Goal: Information Seeking & Learning: Learn about a topic

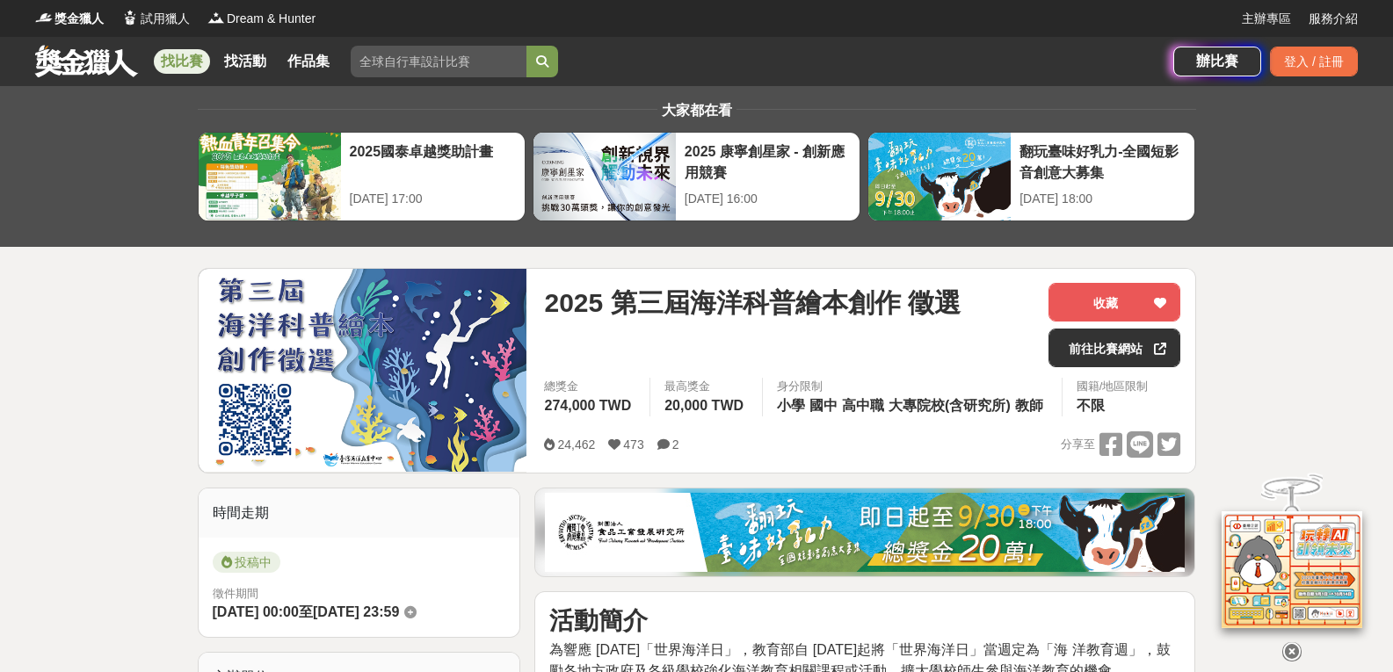
click at [182, 55] on link "找比賽" at bounding box center [182, 61] width 56 height 25
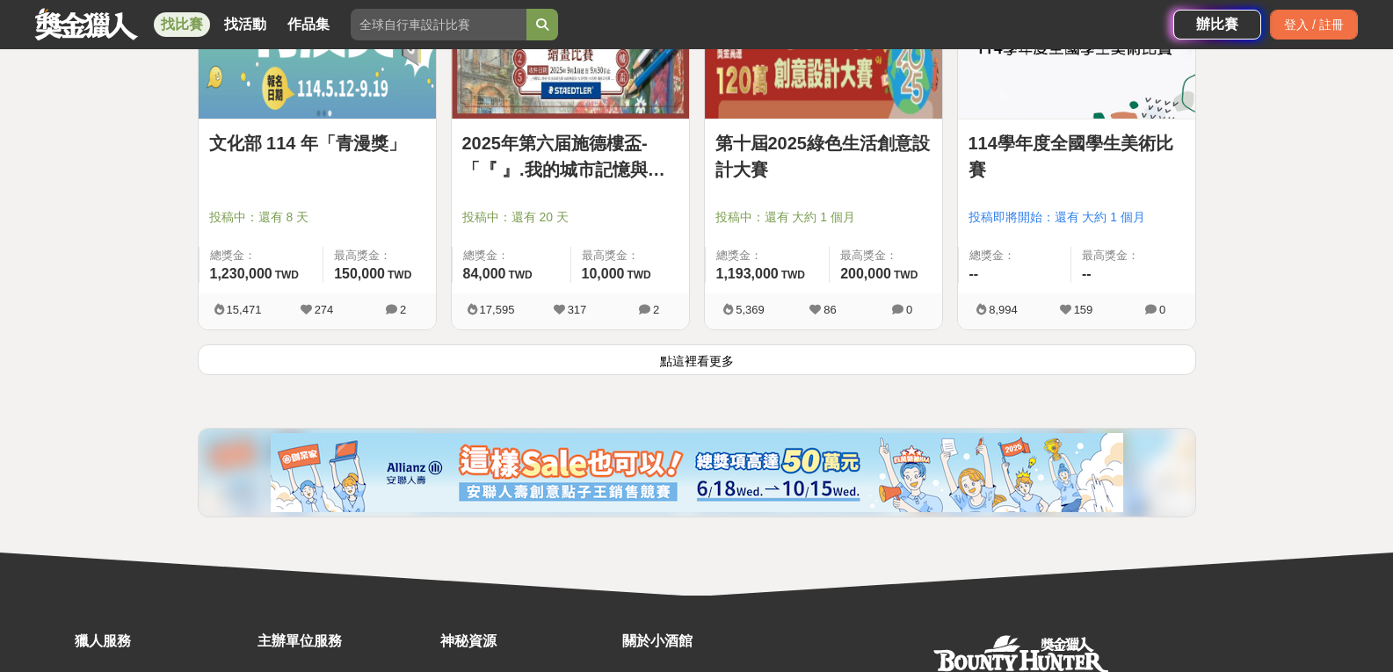
scroll to position [2285, 0]
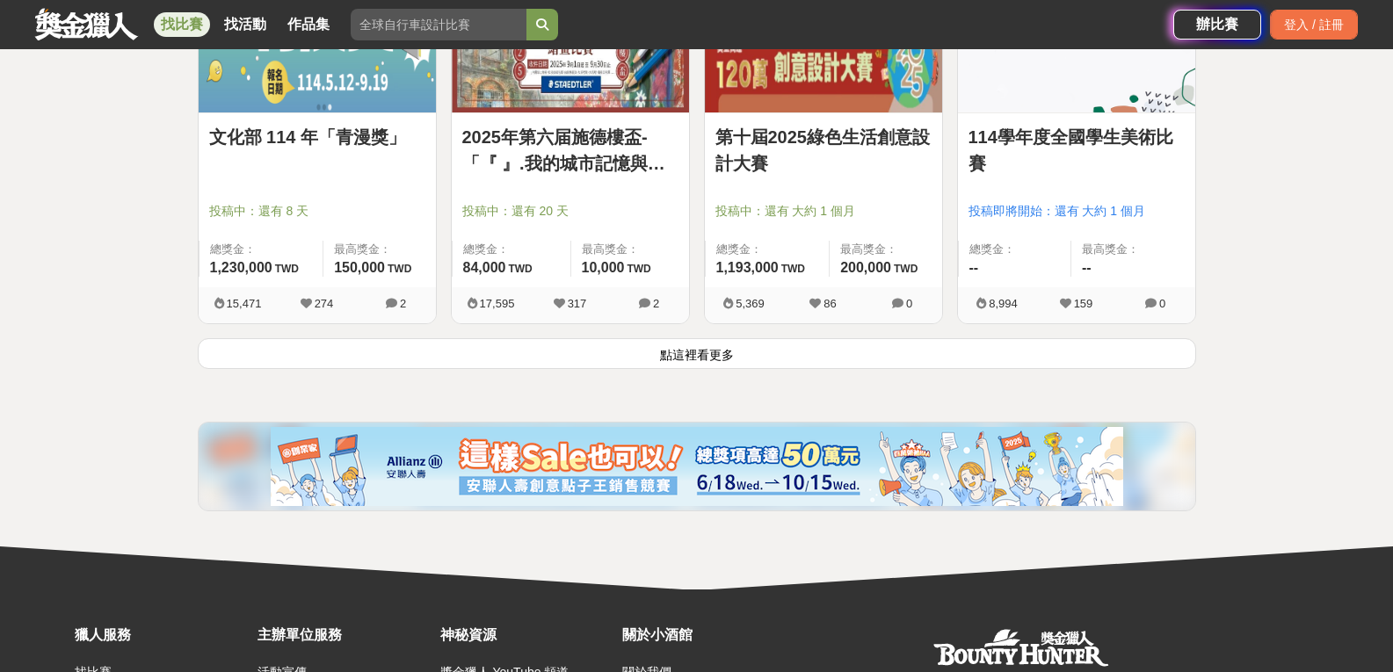
click at [1082, 129] on link "114學年度全國學生美術比賽" at bounding box center [1076, 150] width 216 height 53
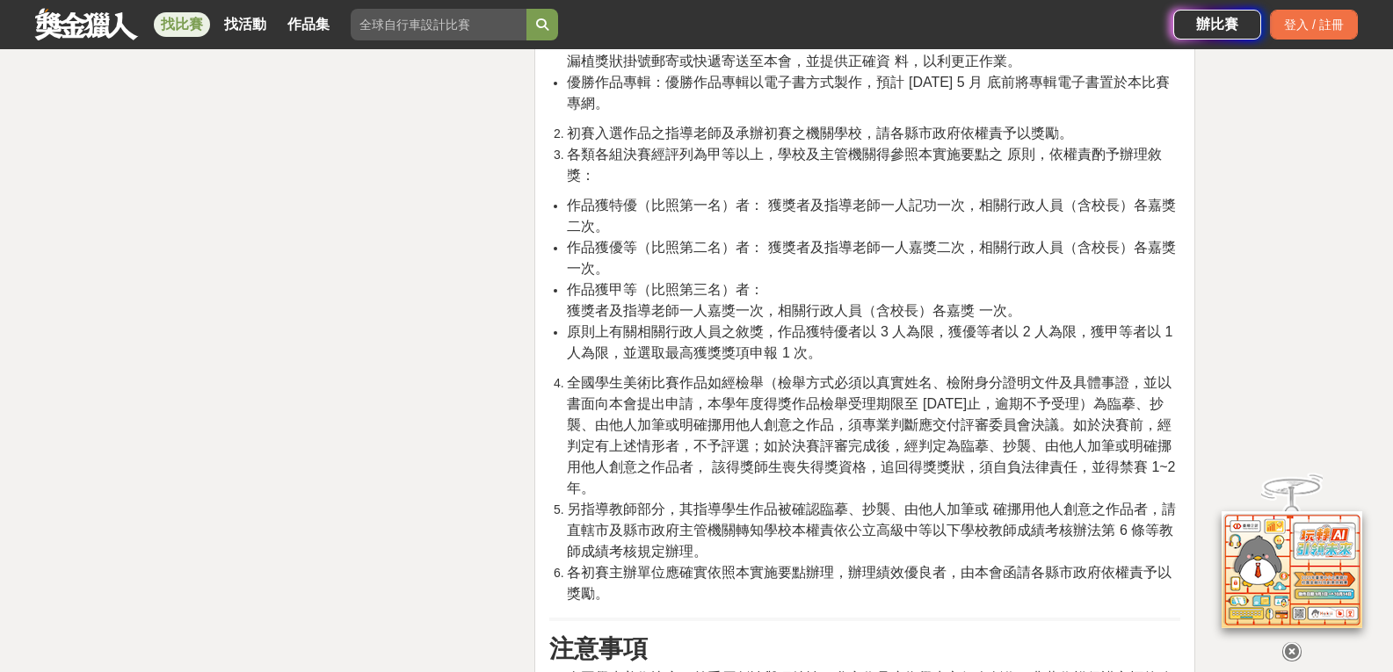
scroll to position [8437, 0]
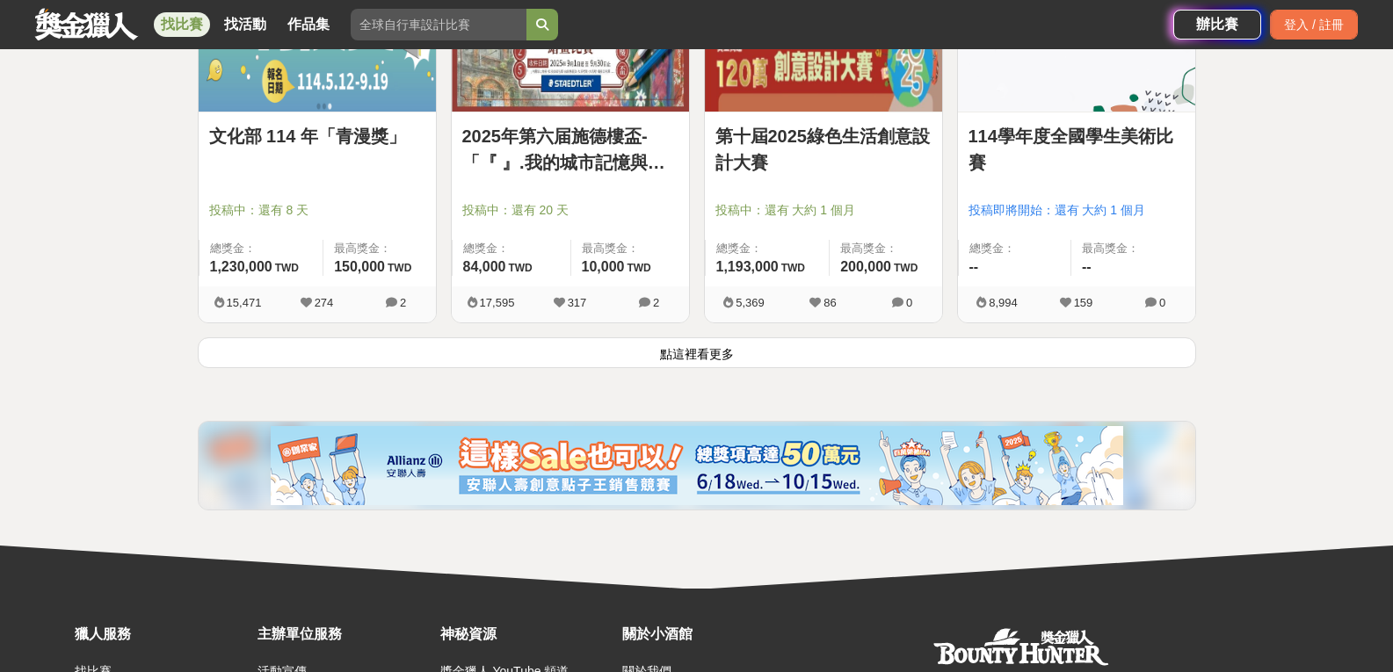
scroll to position [2285, 0]
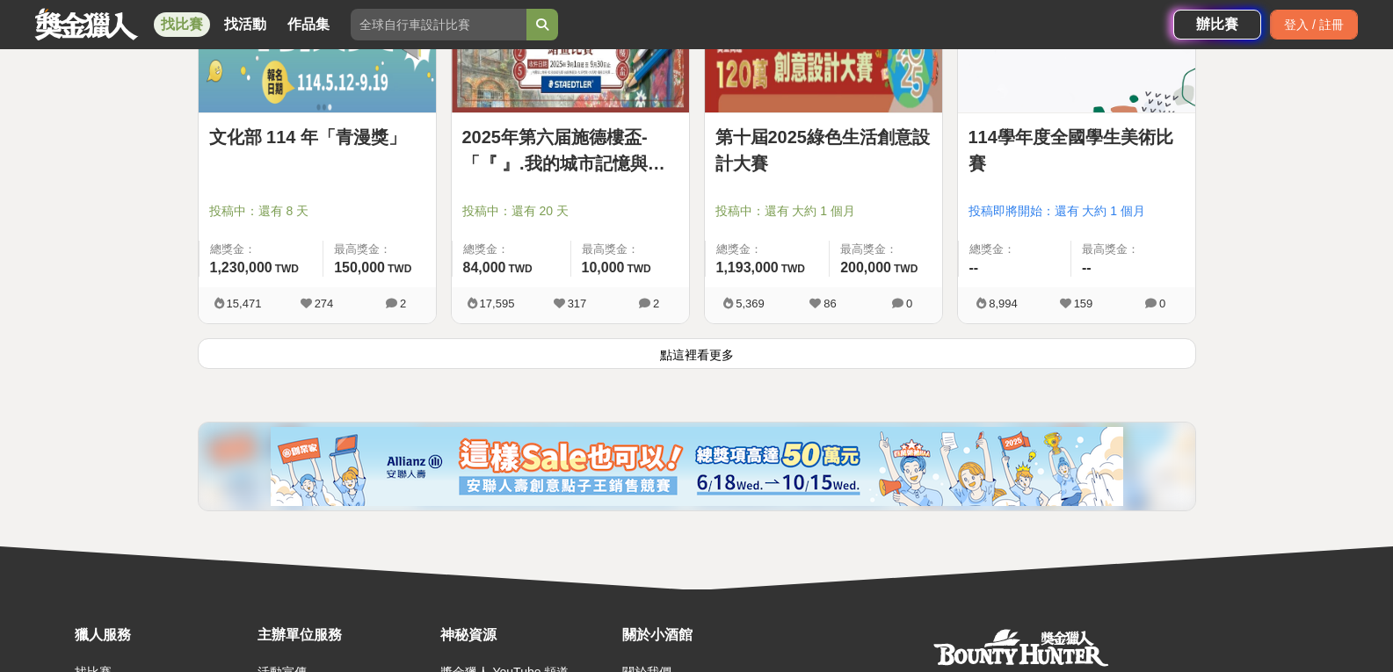
click at [719, 344] on button "點這裡看更多" at bounding box center [697, 353] width 998 height 31
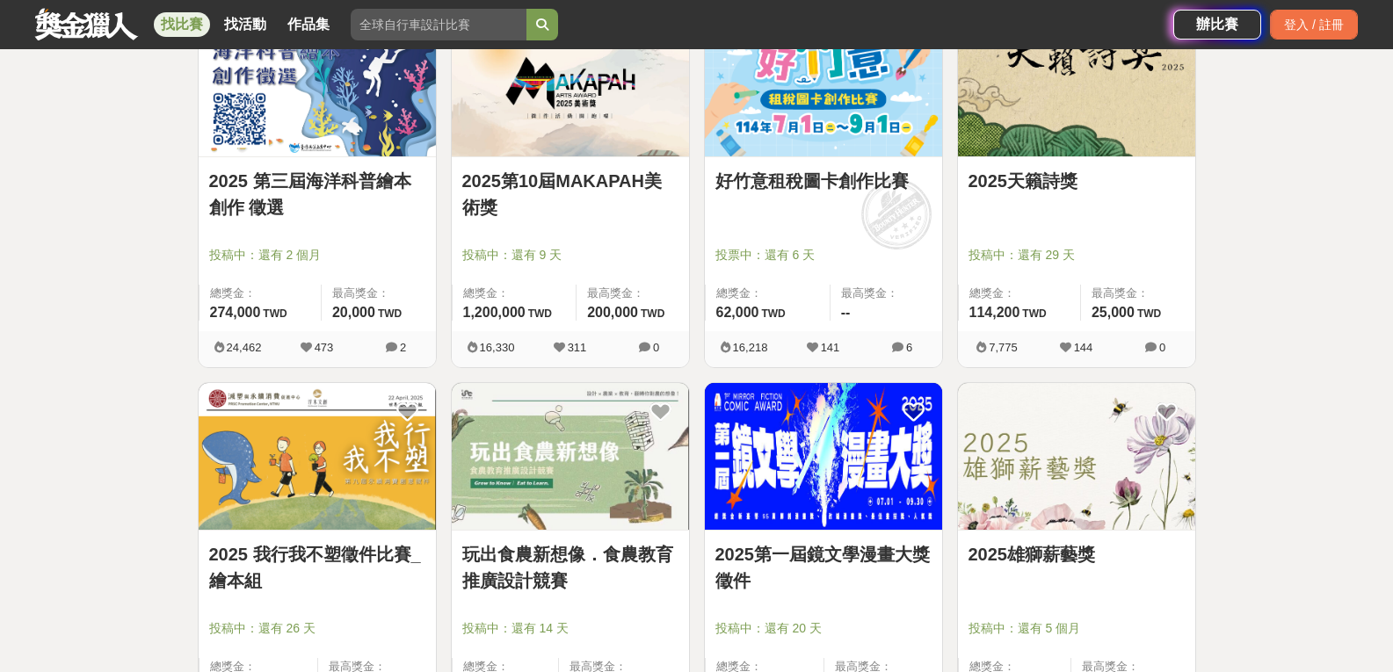
scroll to position [2988, 0]
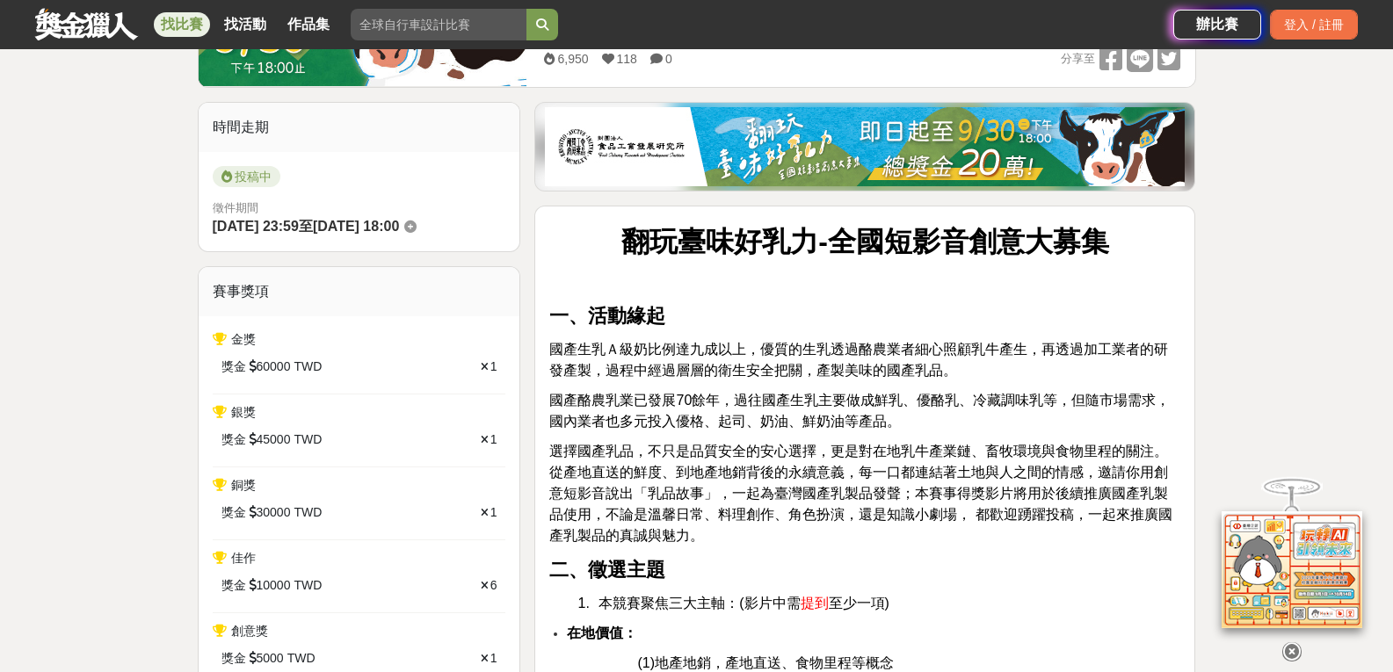
scroll to position [439, 0]
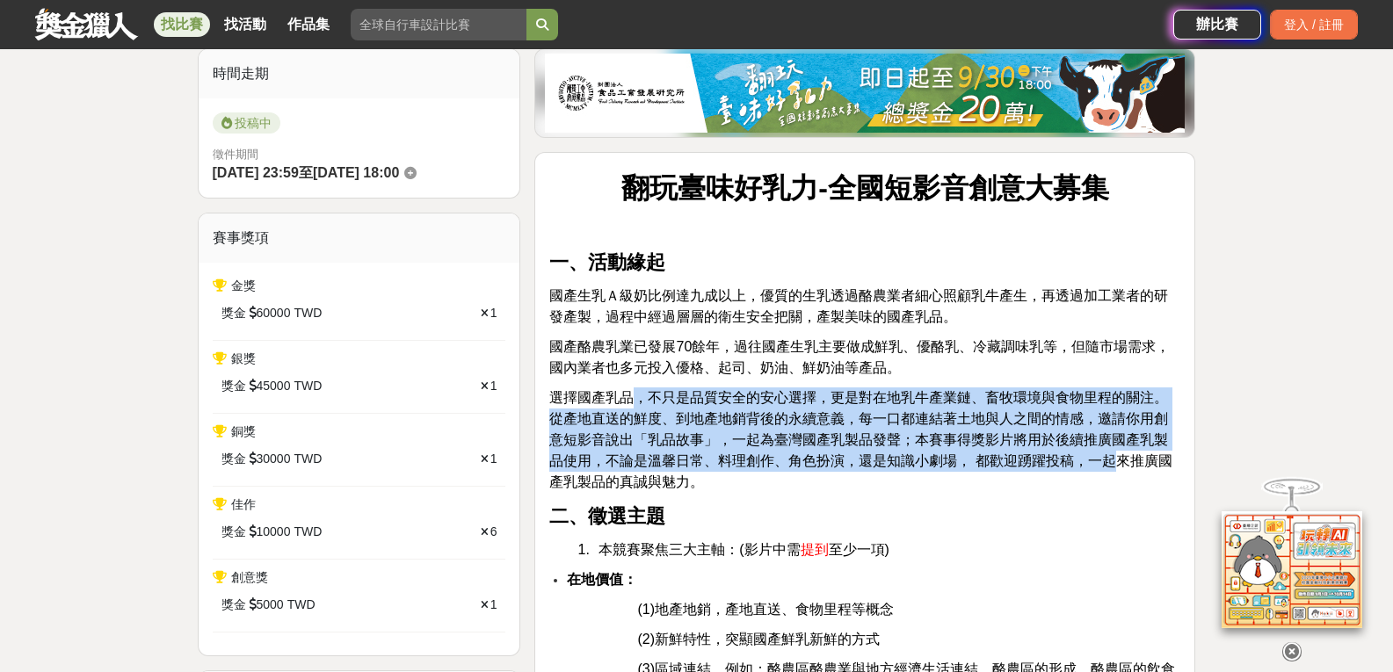
drag, startPoint x: 635, startPoint y: 397, endPoint x: 1107, endPoint y: 458, distance: 475.8
click at [1107, 458] on span "選擇國產乳品，不只是品質安全的安心選擇，更是對在地乳牛產業鏈、畜牧環境與食物里程的關注。從產地直送的鮮度、到地產地銷背後的永續意義，每一口都連結著土地與人之間…" at bounding box center [860, 439] width 622 height 99
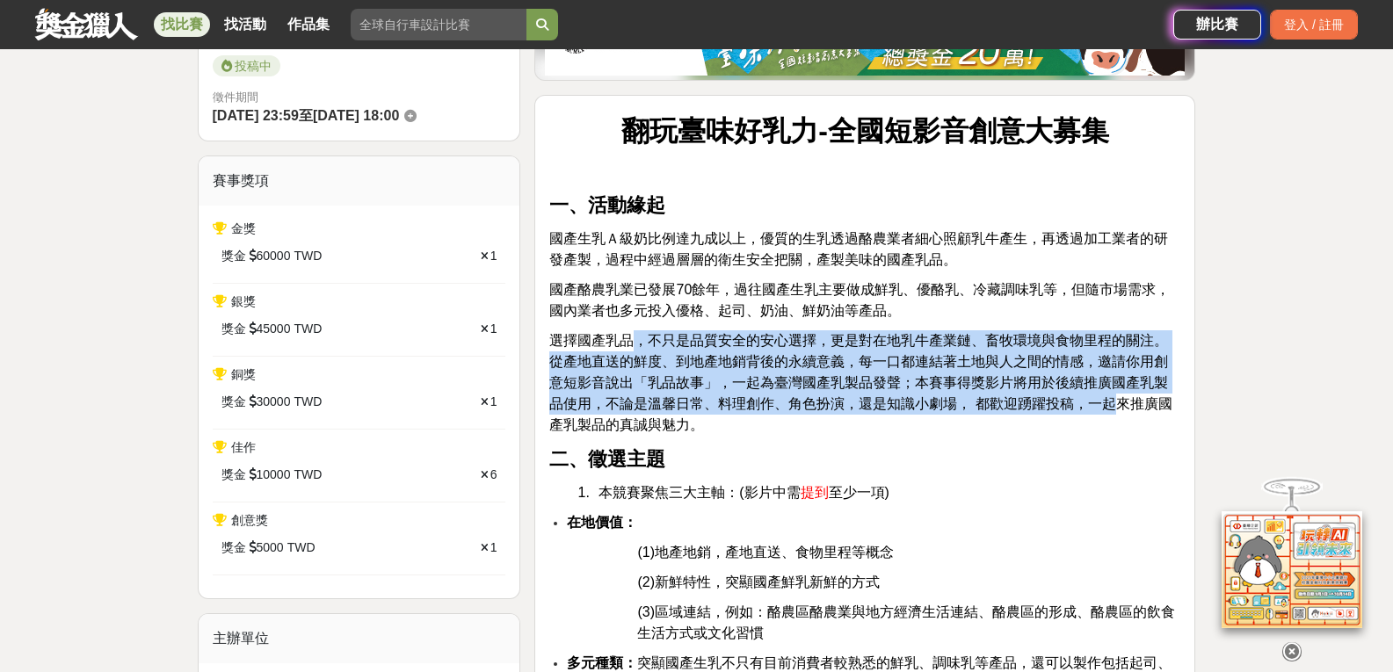
scroll to position [615, 0]
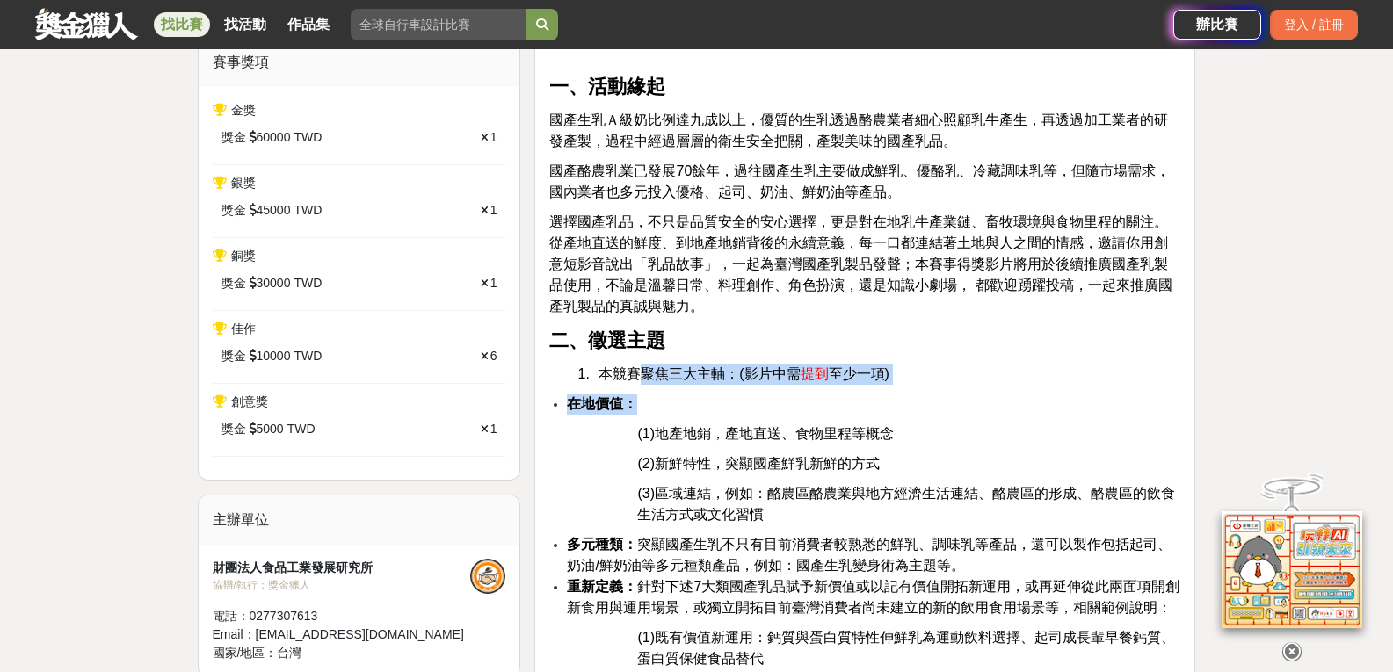
drag, startPoint x: 641, startPoint y: 378, endPoint x: 852, endPoint y: 384, distance: 211.0
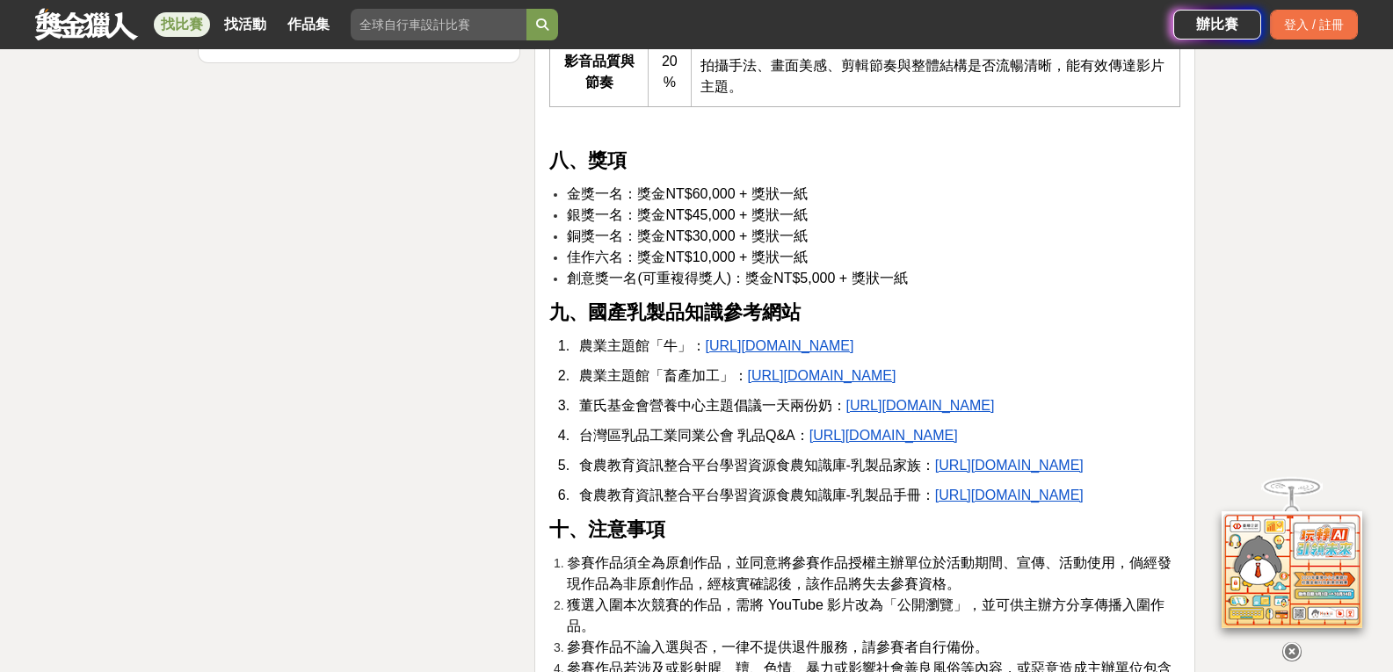
scroll to position [2900, 0]
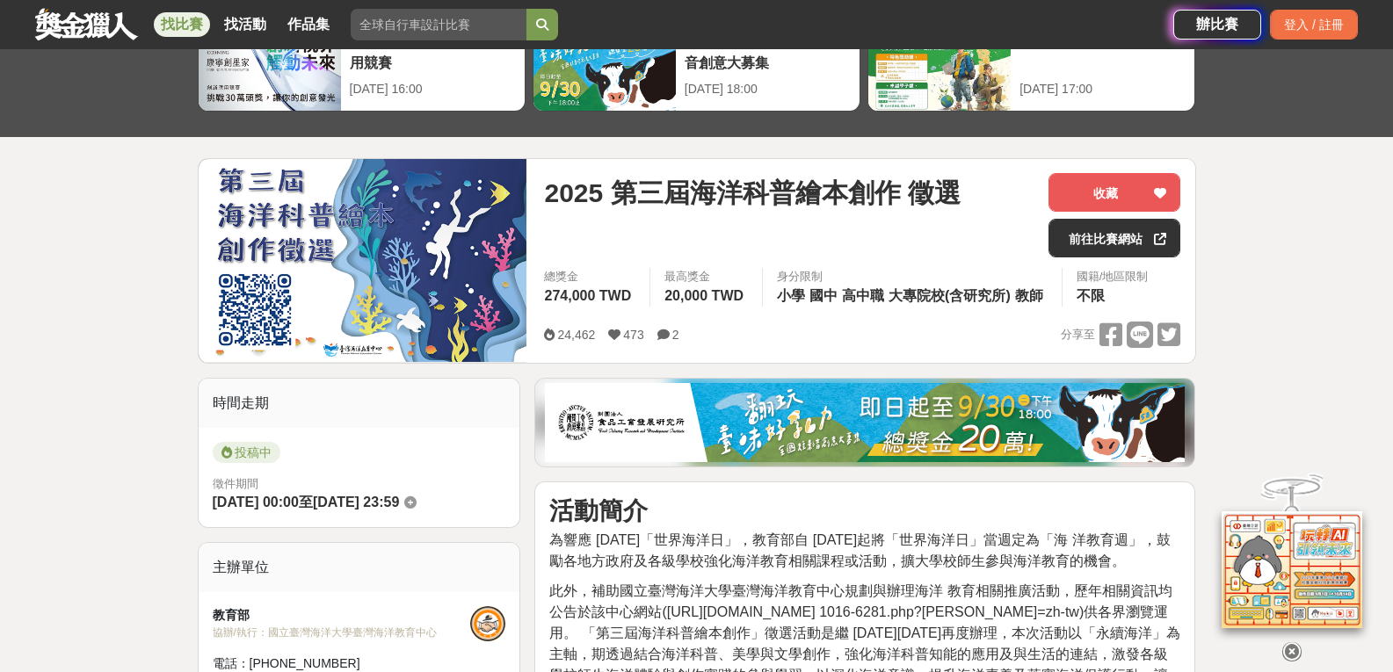
scroll to position [88, 0]
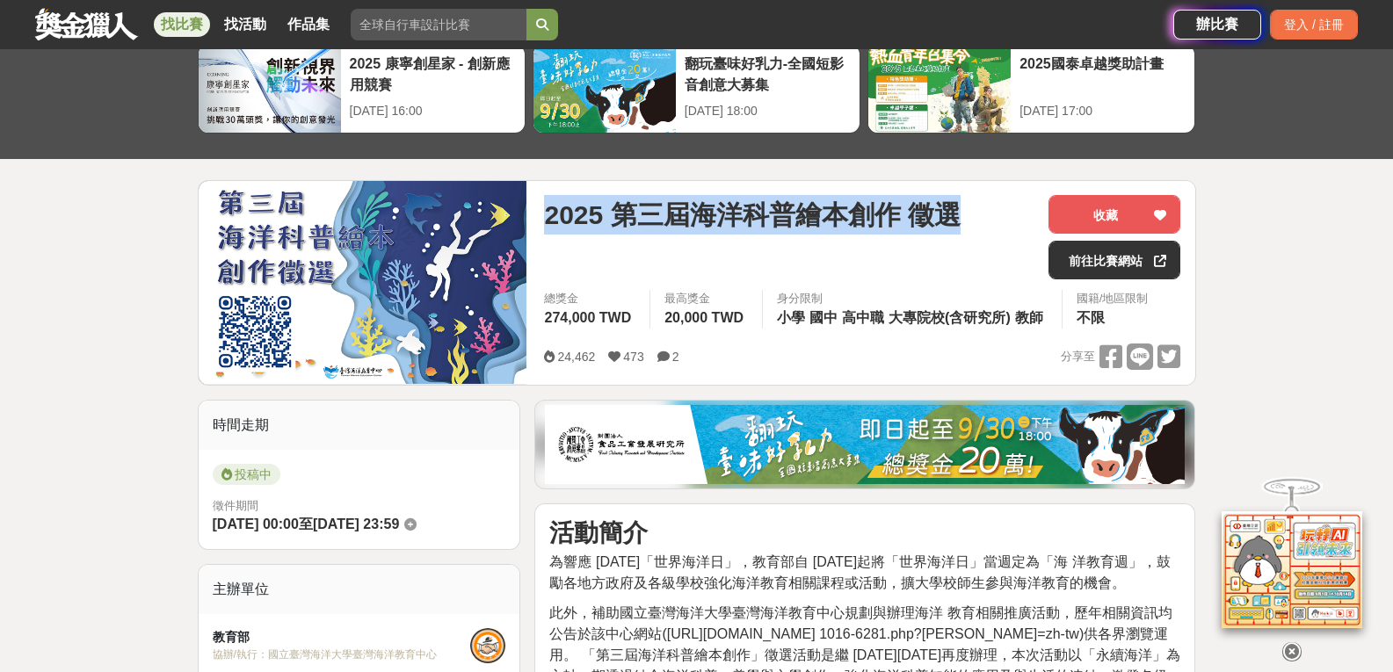
drag, startPoint x: 549, startPoint y: 213, endPoint x: 978, endPoint y: 241, distance: 429.8
click at [978, 241] on div "2025 第三屆海洋科普繪本創作 徵選" at bounding box center [789, 237] width 490 height 84
copy span "2025 第三屆海洋科普繪本創作 徵選"
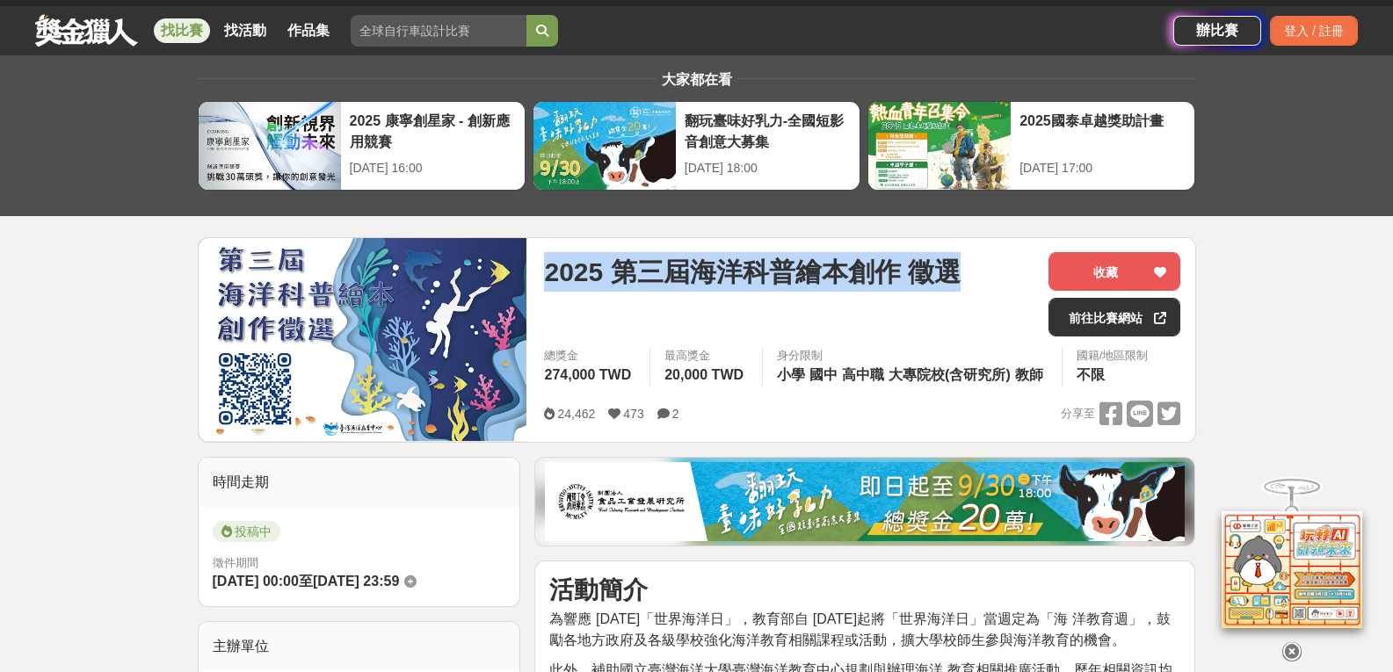
scroll to position [0, 0]
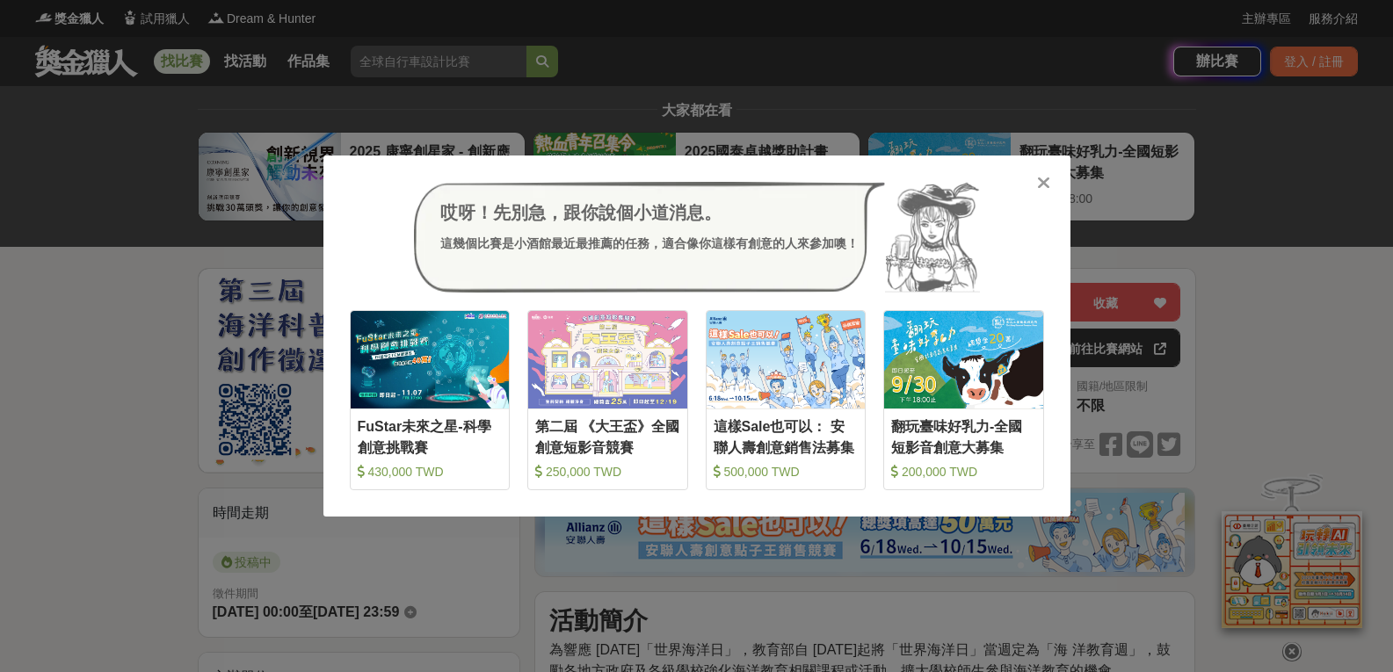
click at [1046, 180] on icon at bounding box center [1043, 183] width 13 height 18
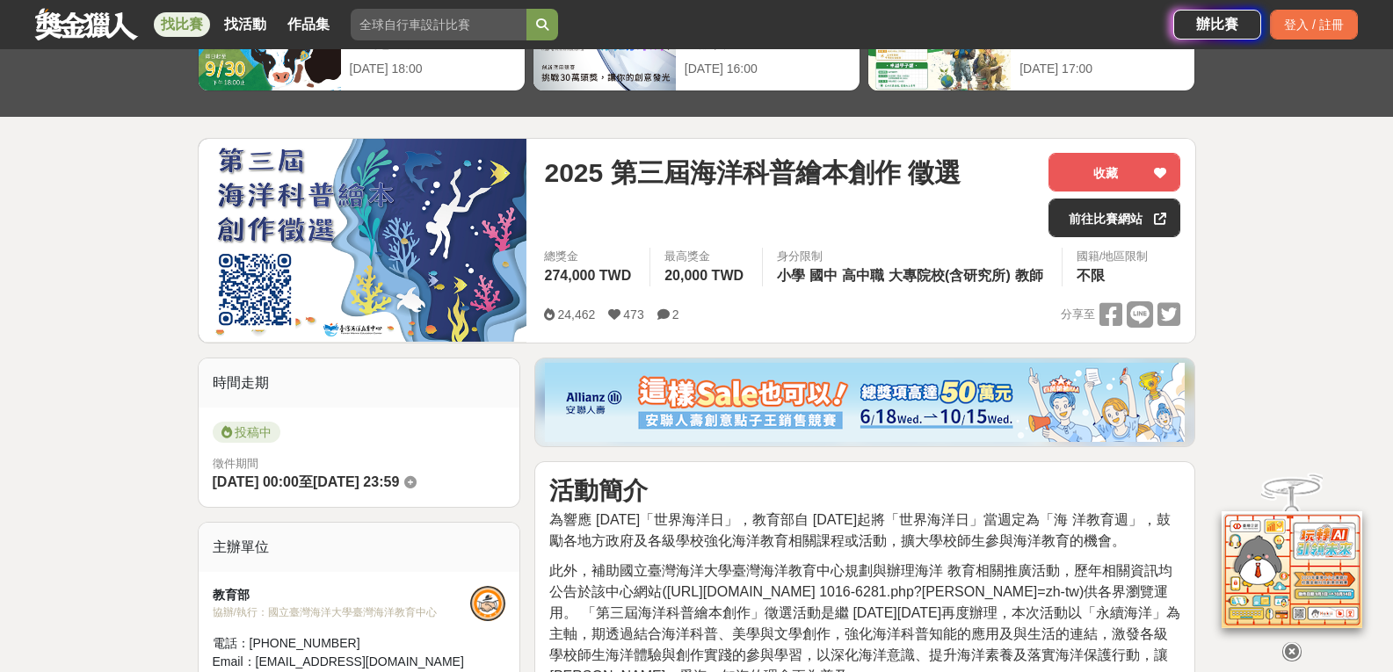
scroll to position [352, 0]
